Goal: Book appointment/travel/reservation

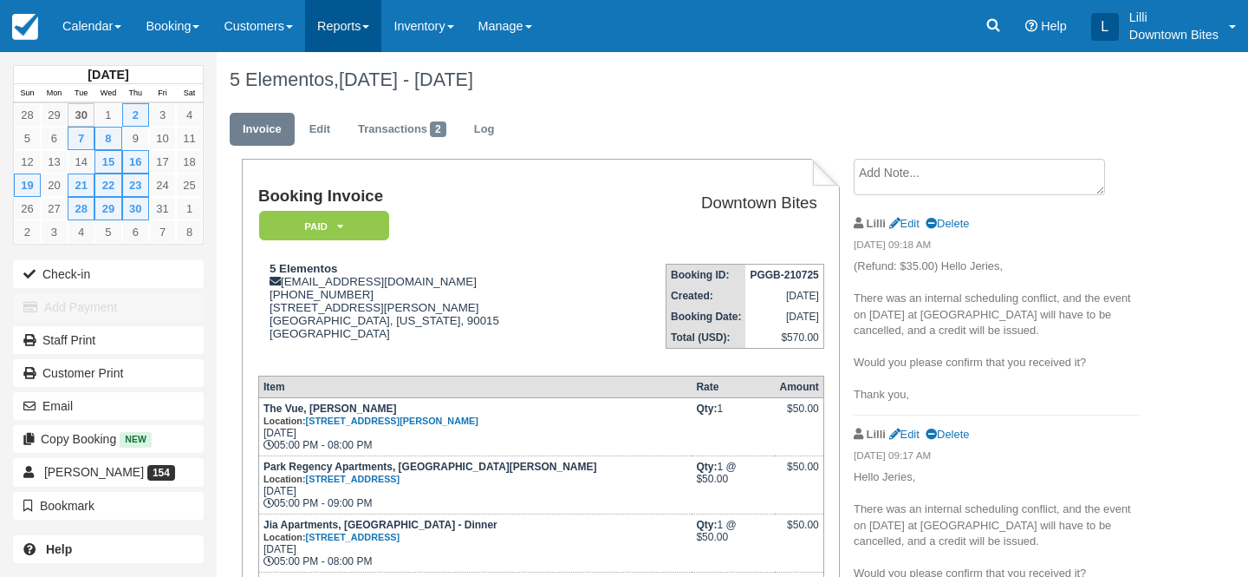
click at [355, 23] on link "Reports" at bounding box center [343, 26] width 76 height 52
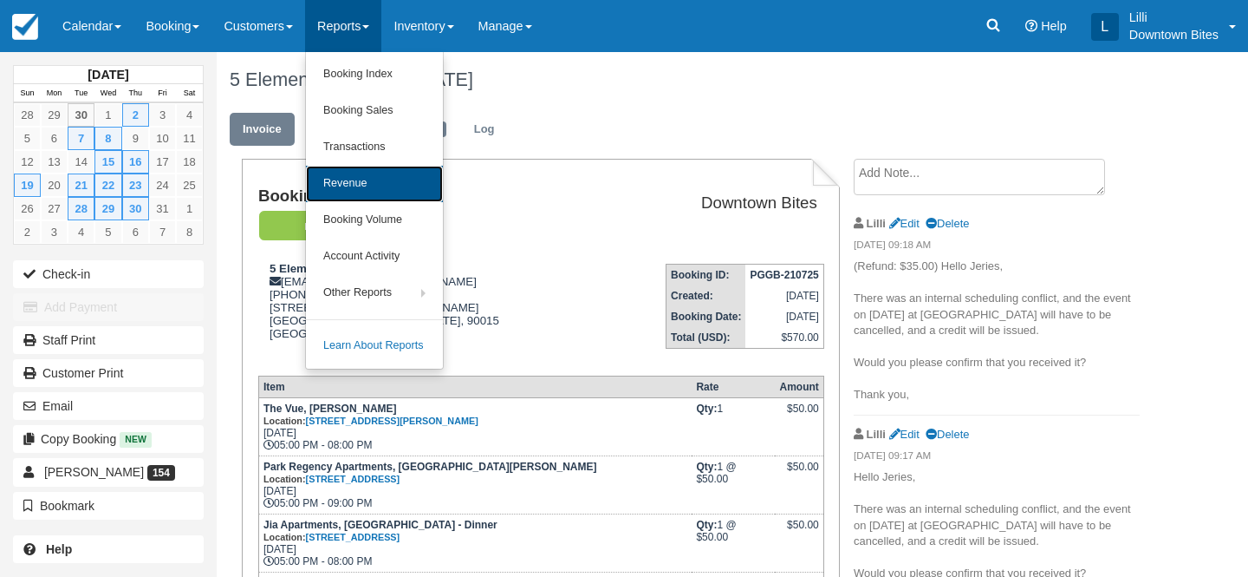
click at [370, 181] on link "Revenue" at bounding box center [374, 184] width 137 height 36
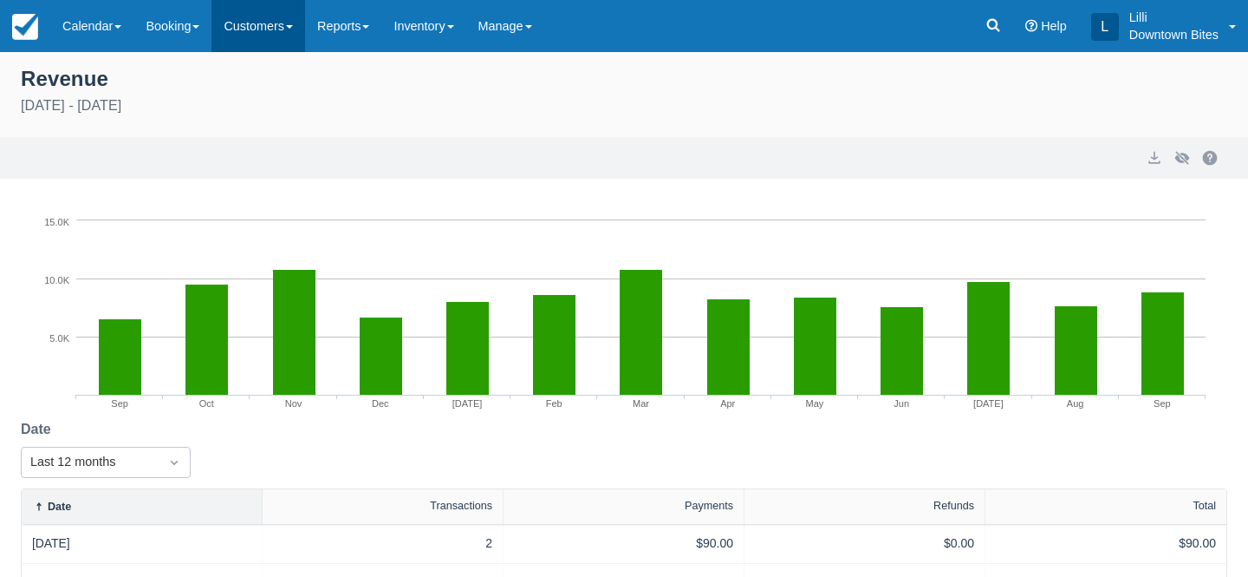
click at [258, 23] on link "Customers" at bounding box center [259, 26] width 94 height 52
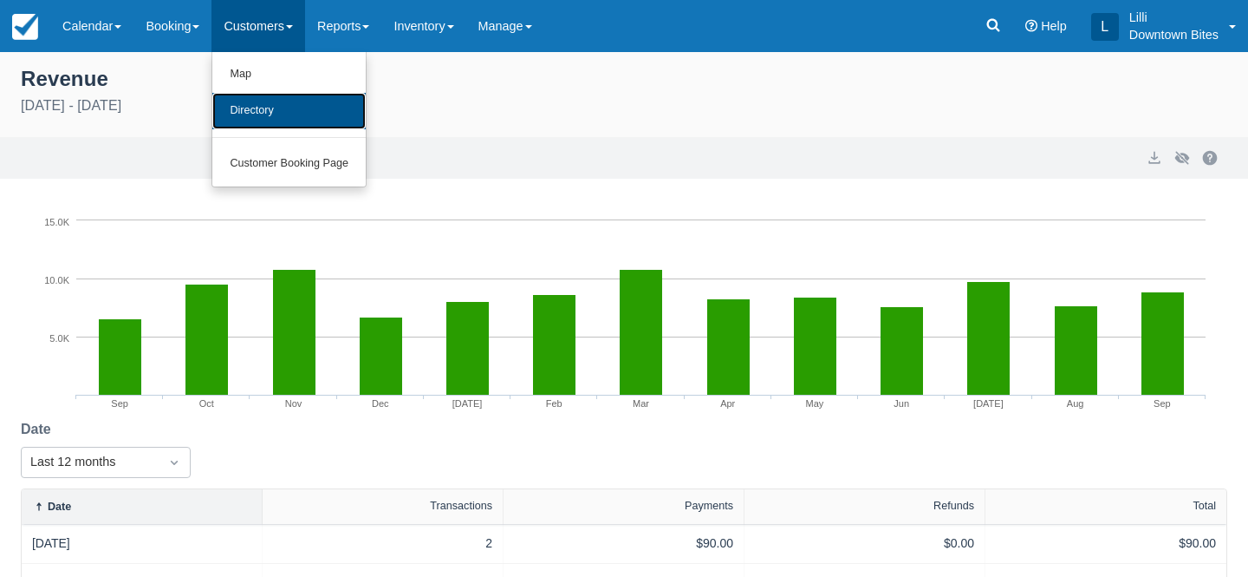
click at [266, 112] on link "Directory" at bounding box center [288, 111] width 153 height 36
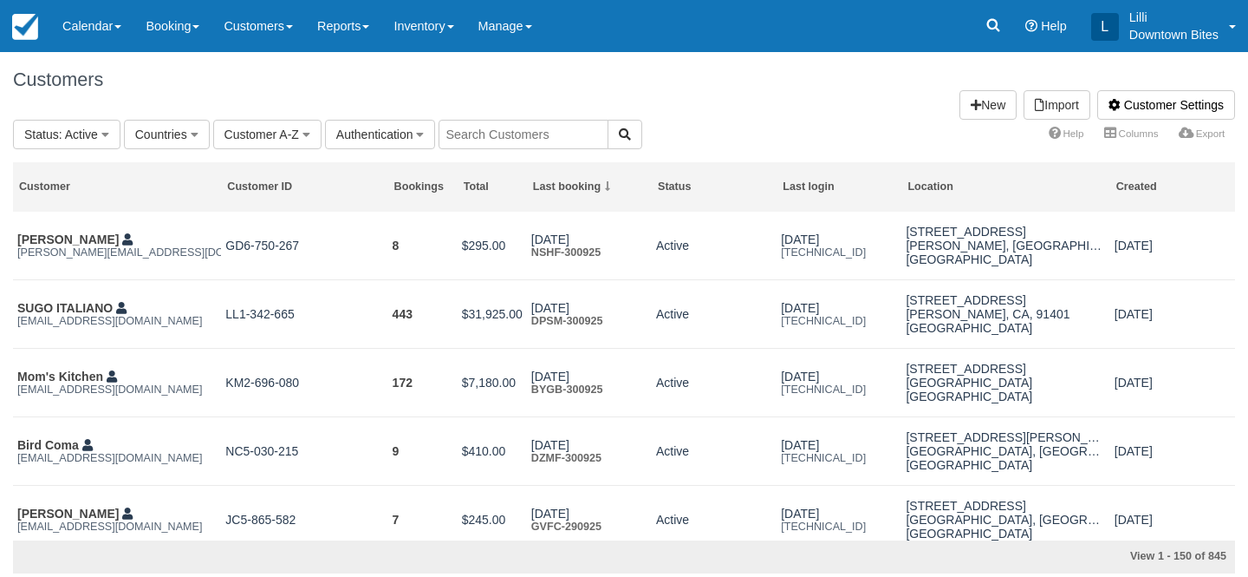
click at [544, 138] on input "text" at bounding box center [524, 134] width 170 height 29
type input "lilli"
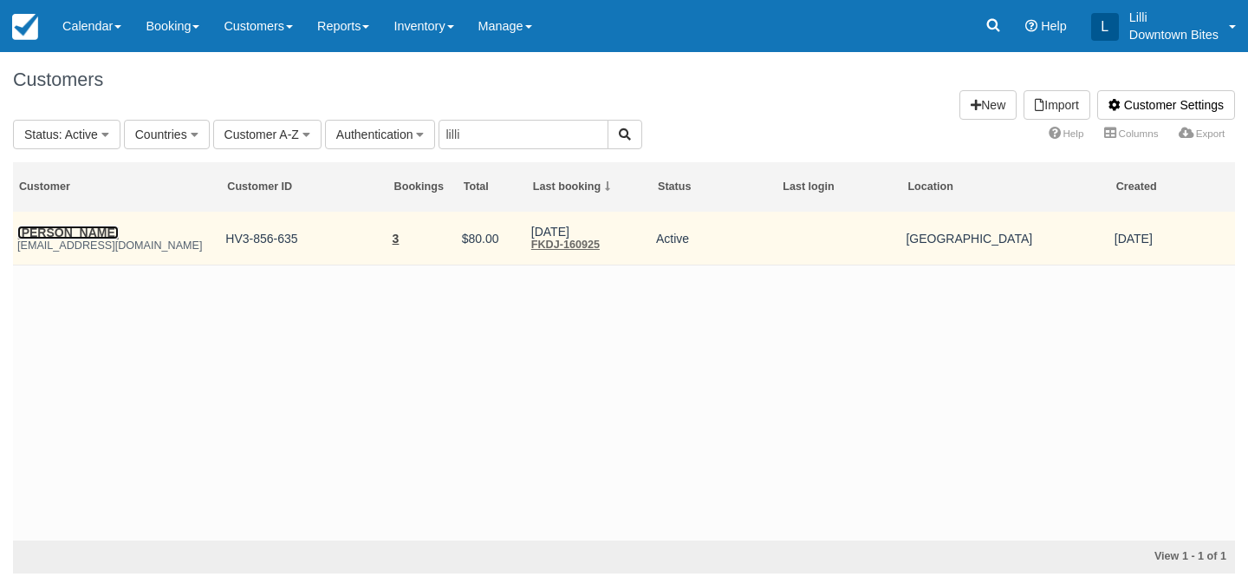
click at [72, 232] on link "James Mcintosh" at bounding box center [67, 232] width 101 height 14
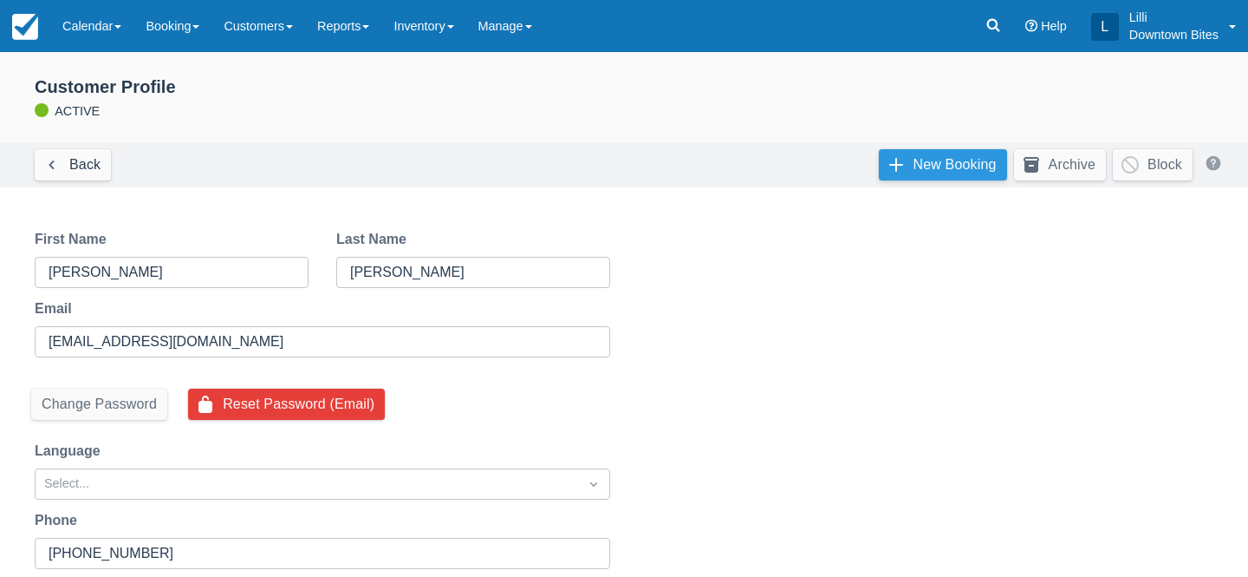
click at [947, 156] on link "New Booking" at bounding box center [943, 164] width 128 height 31
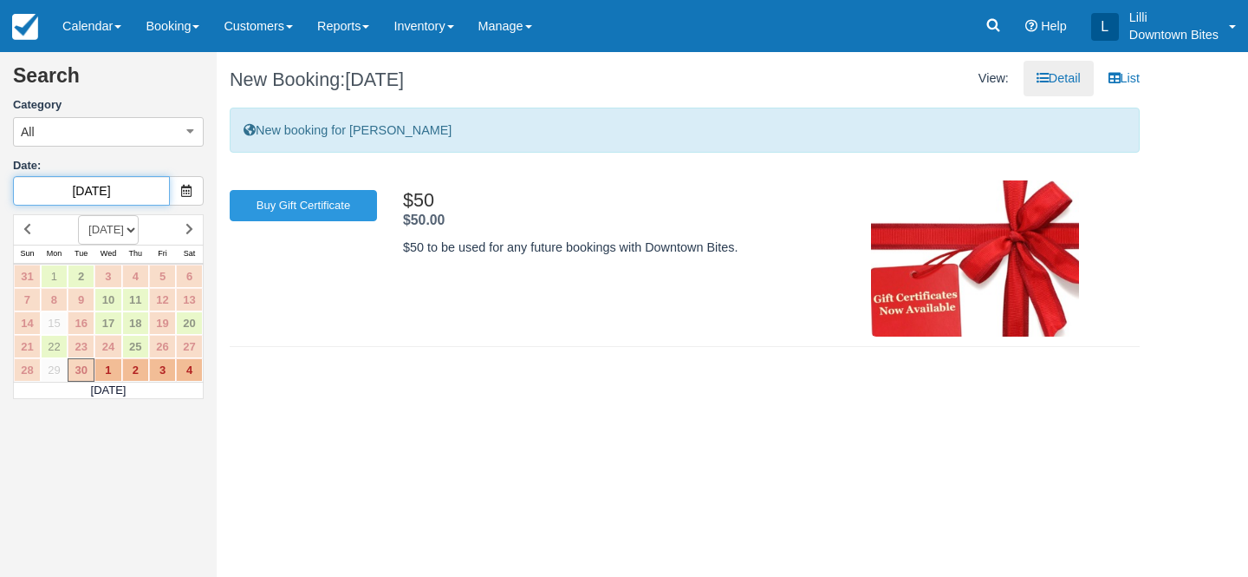
click at [121, 192] on input "[DATE]" at bounding box center [91, 190] width 157 height 29
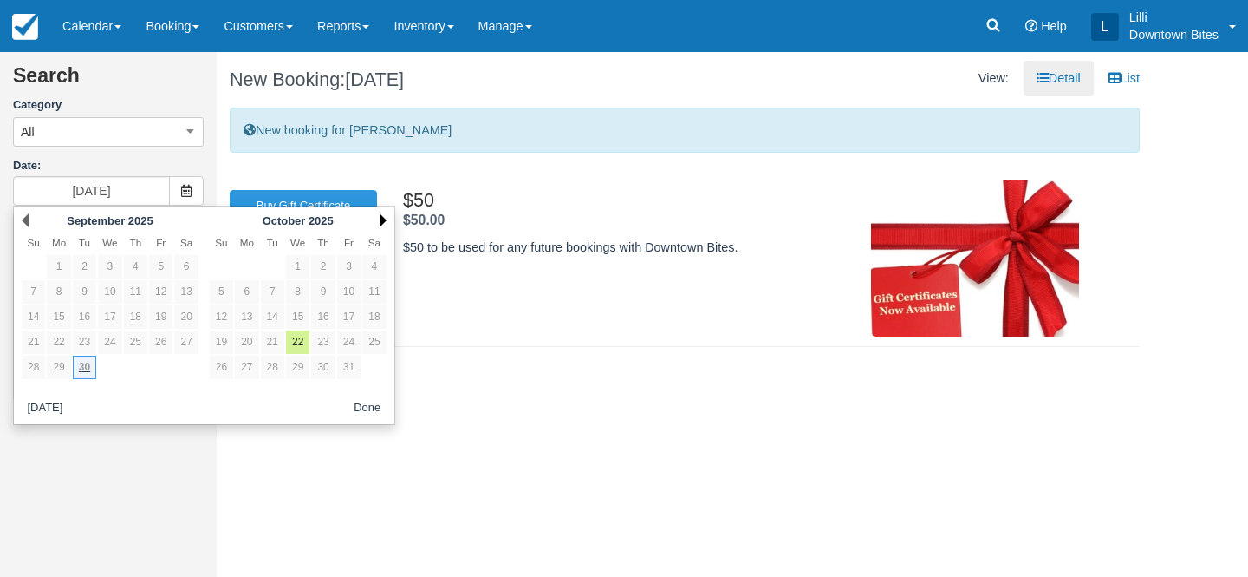
click at [384, 218] on link "Next" at bounding box center [383, 220] width 7 height 14
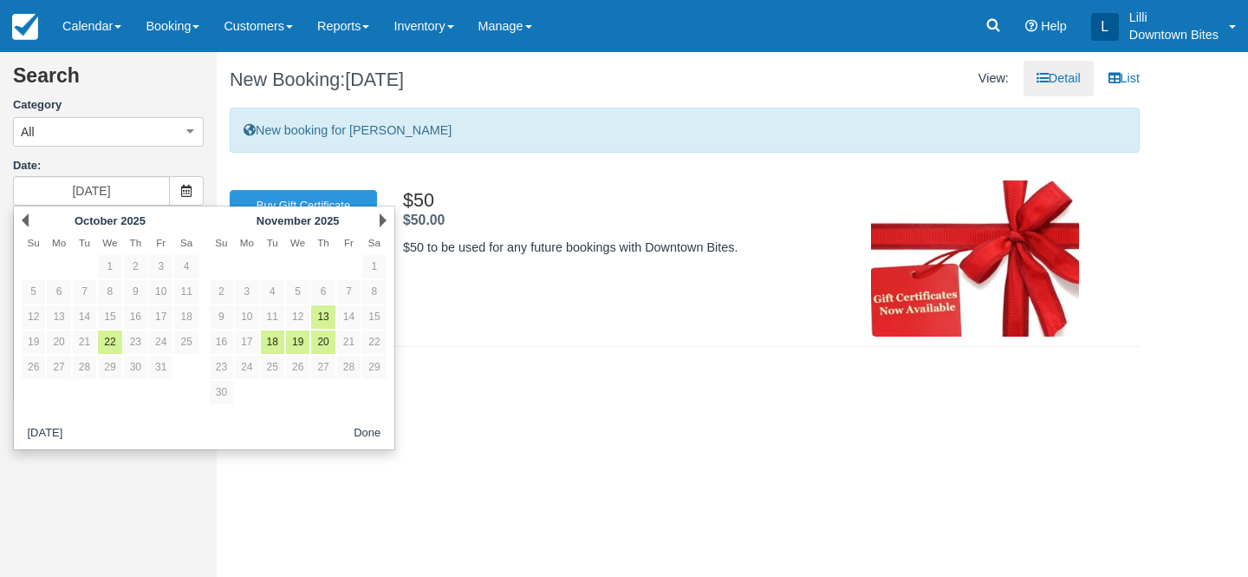
click at [384, 218] on link "Next" at bounding box center [383, 220] width 7 height 14
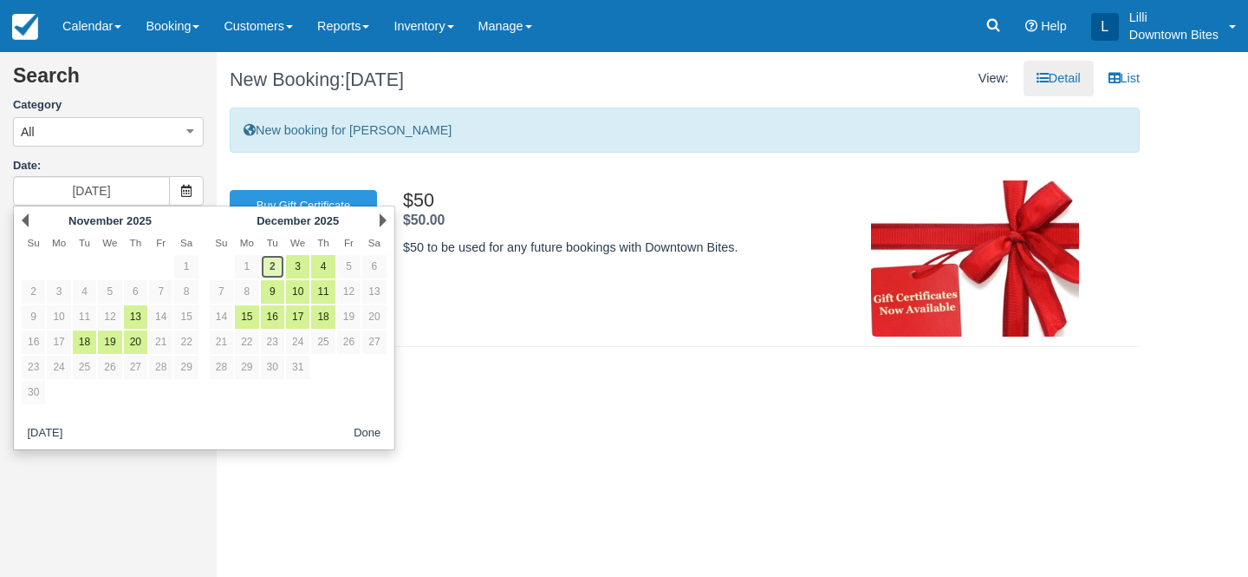
click at [269, 271] on link "2" at bounding box center [272, 266] width 23 height 23
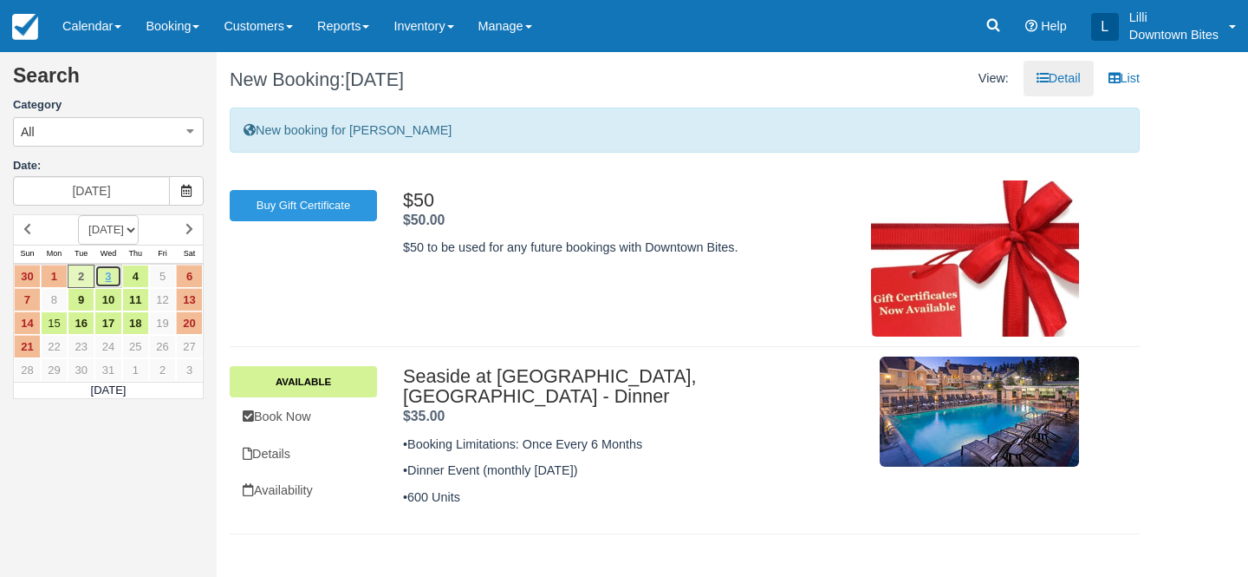
click at [105, 277] on link "3" at bounding box center [107, 275] width 27 height 23
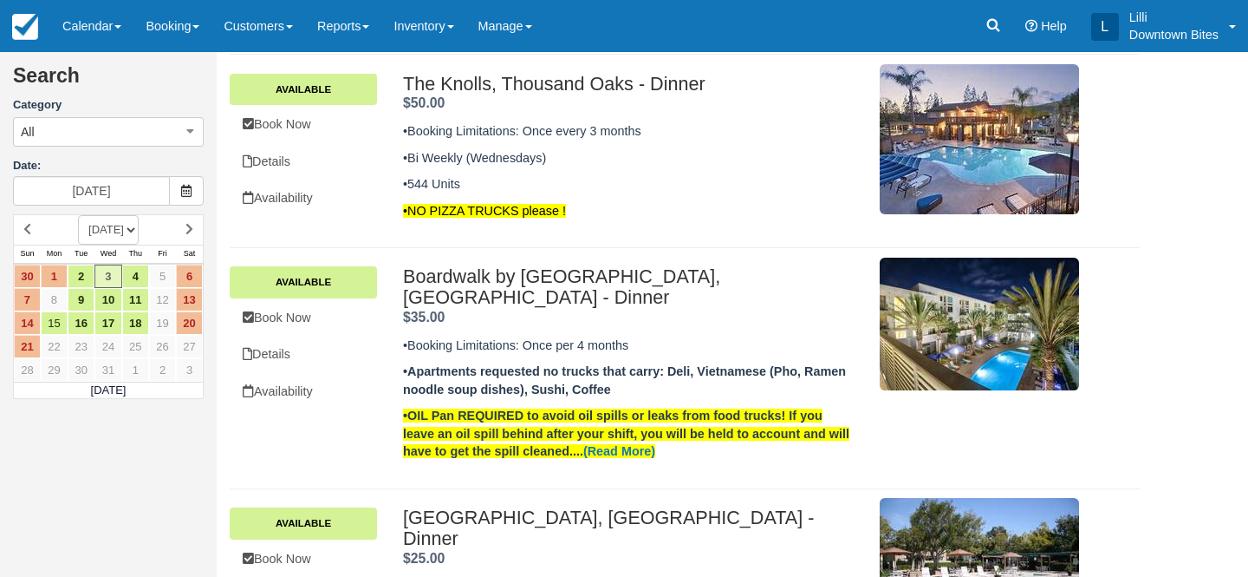
scroll to position [544, 0]
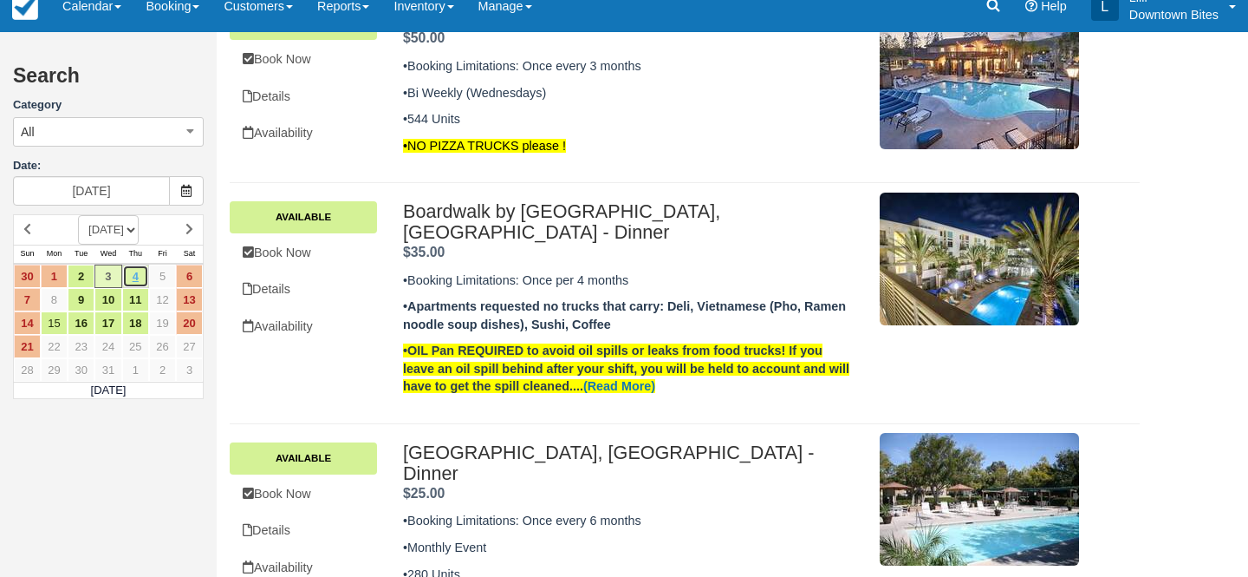
click at [137, 276] on link "4" at bounding box center [135, 275] width 27 height 23
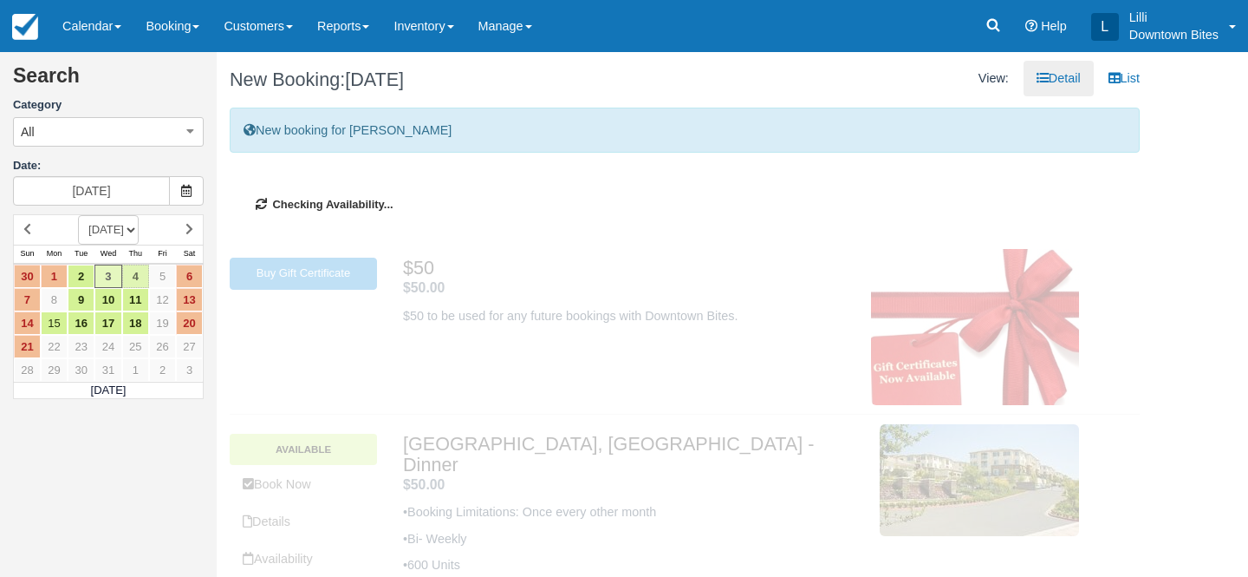
type input "12/04/25"
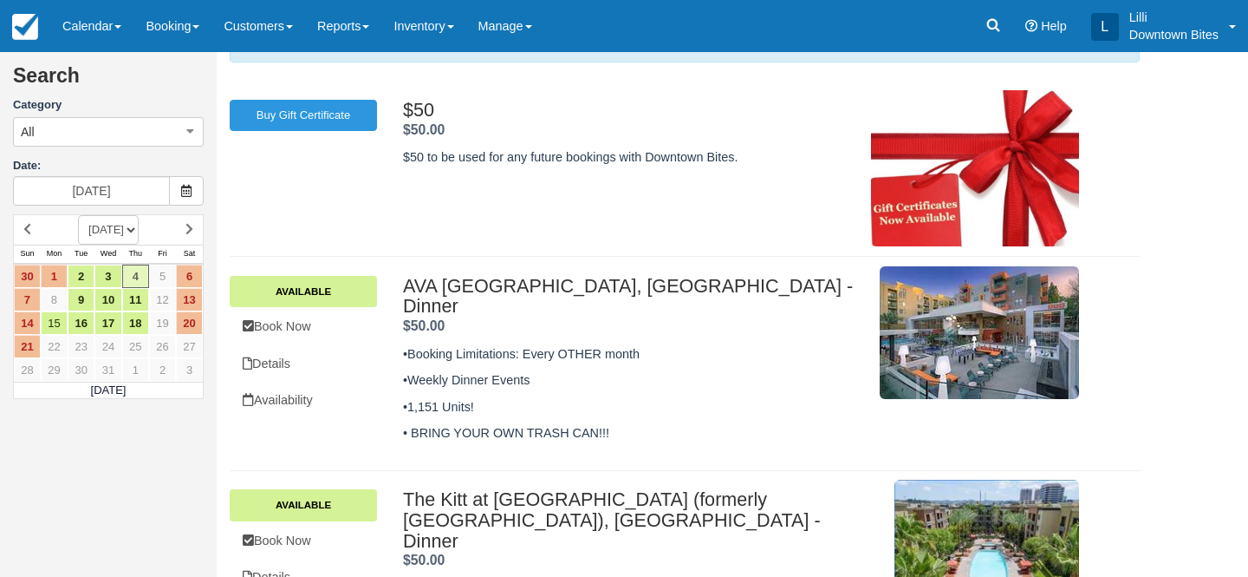
scroll to position [177, 0]
